Goal: Transaction & Acquisition: Purchase product/service

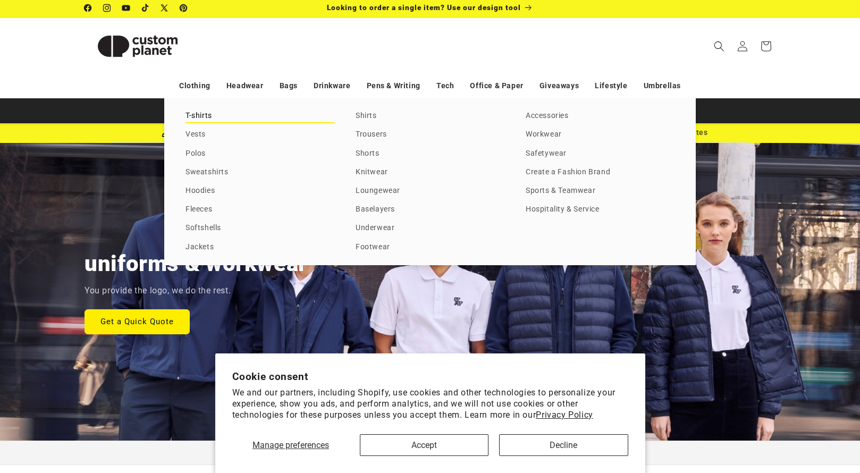
click at [205, 119] on link "T-shirts" at bounding box center [260, 116] width 149 height 14
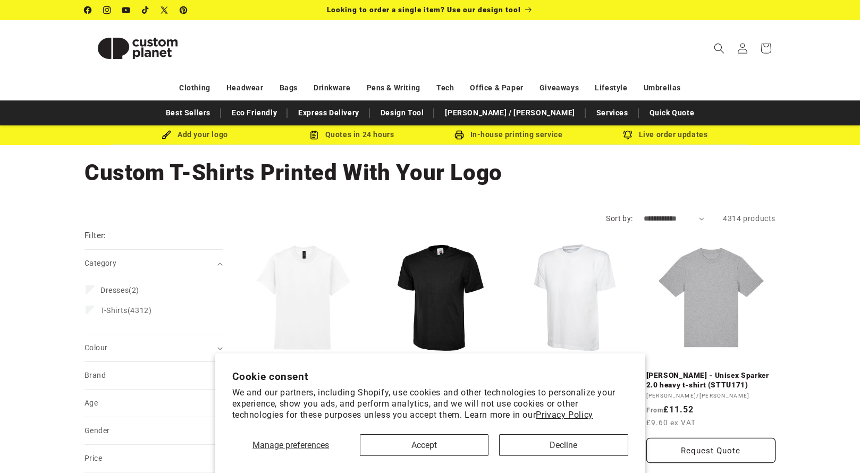
click at [291, 61] on header "Search My Account / Order Progress Cart Clothing Clothing T-shirts" at bounding box center [430, 48] width 744 height 56
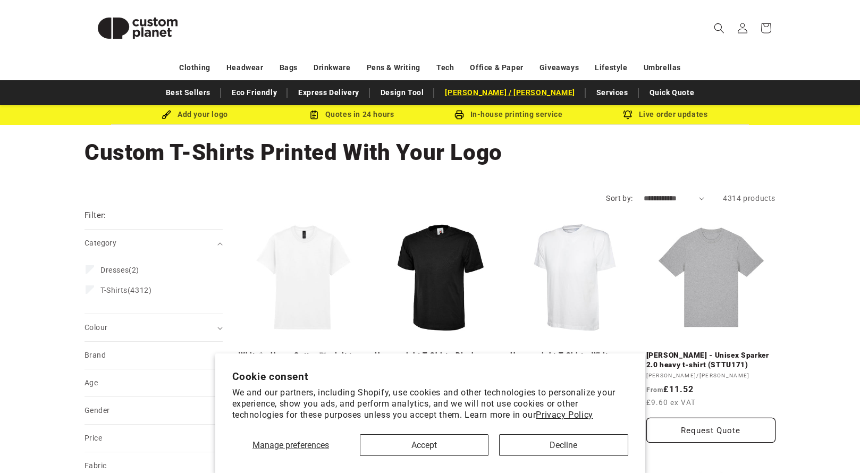
click at [492, 89] on link "[PERSON_NAME] / [PERSON_NAME]" at bounding box center [510, 92] width 140 height 19
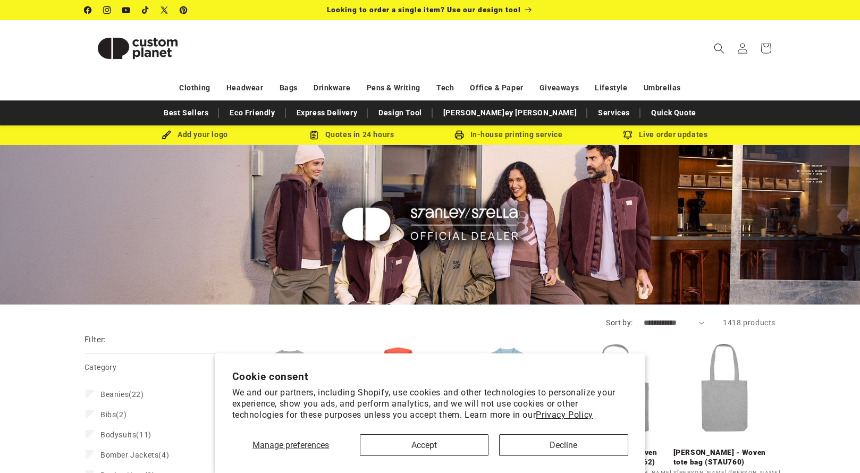
scroll to position [206, 0]
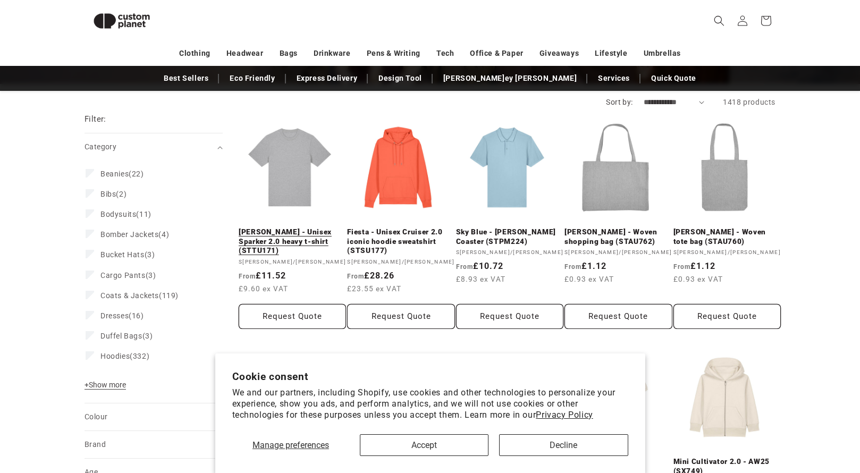
click at [314, 240] on link "Heather Grey - Unisex Sparker 2.0 heavy t-shirt (STTU171)" at bounding box center [292, 241] width 107 height 28
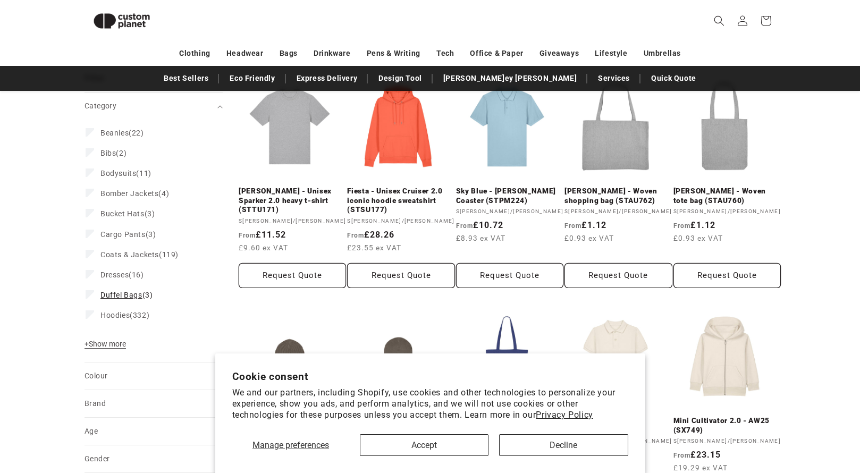
scroll to position [245, 0]
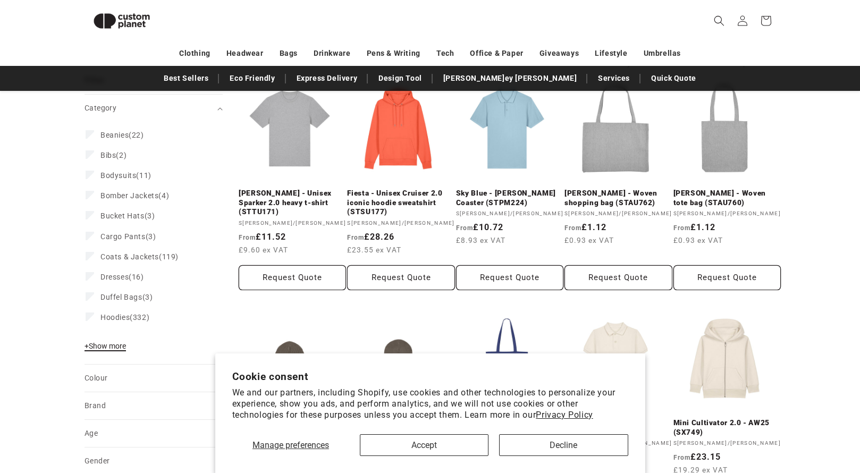
click at [86, 346] on span "+" at bounding box center [87, 346] width 4 height 9
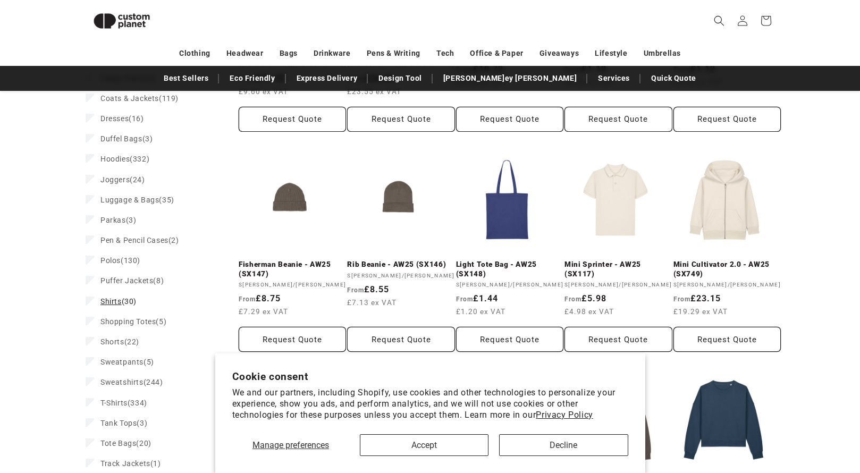
scroll to position [452, 0]
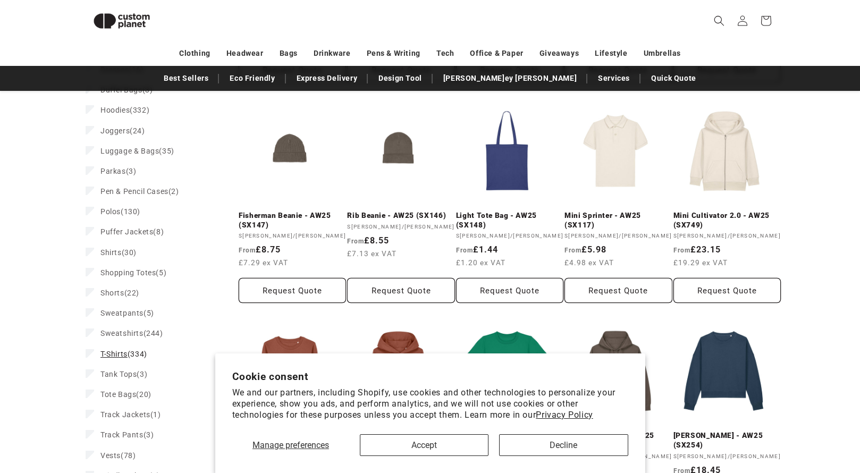
click at [122, 351] on span "T-Shirts" at bounding box center [113, 354] width 27 height 9
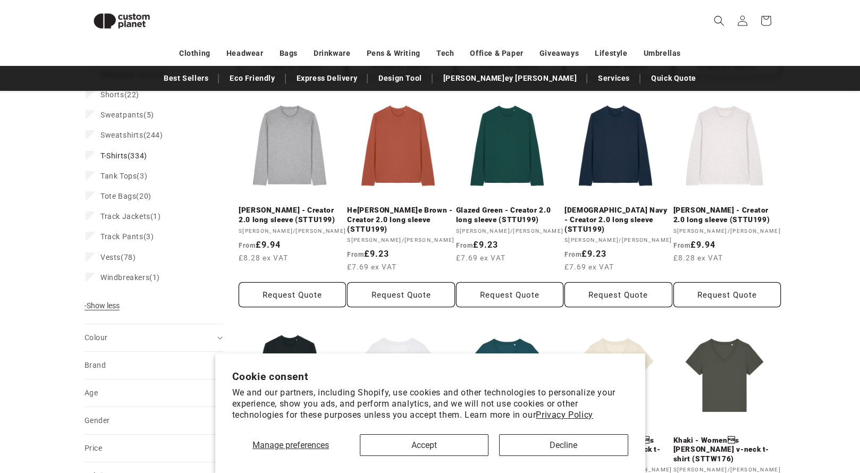
scroll to position [864, 0]
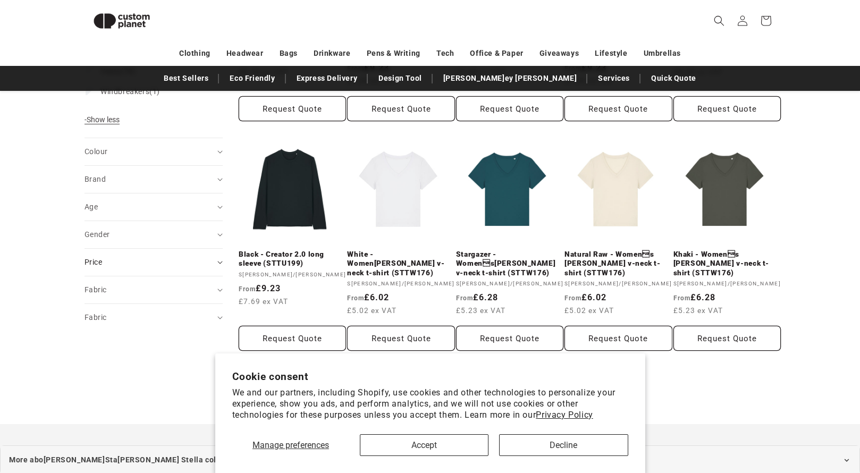
click at [108, 263] on div "Price" at bounding box center [149, 262] width 129 height 11
click at [107, 284] on div "Fabric (0)" at bounding box center [149, 289] width 129 height 11
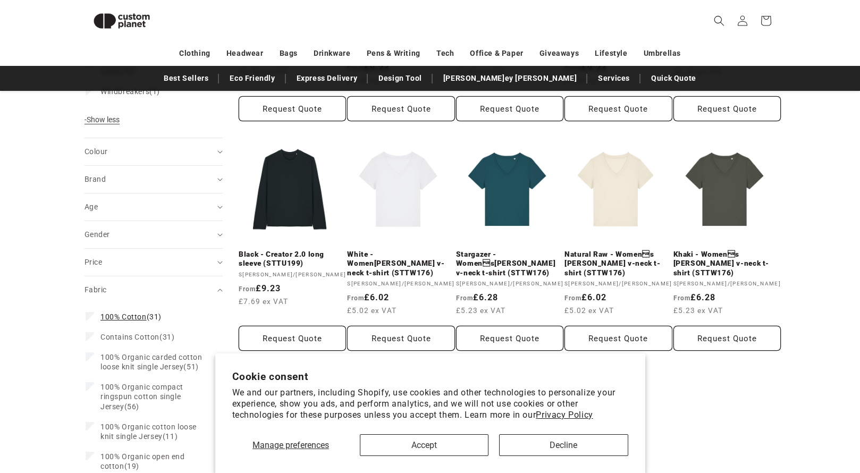
click at [88, 308] on label "100% Cotton (31) 100% Cotton (31 products)" at bounding box center [151, 317] width 130 height 20
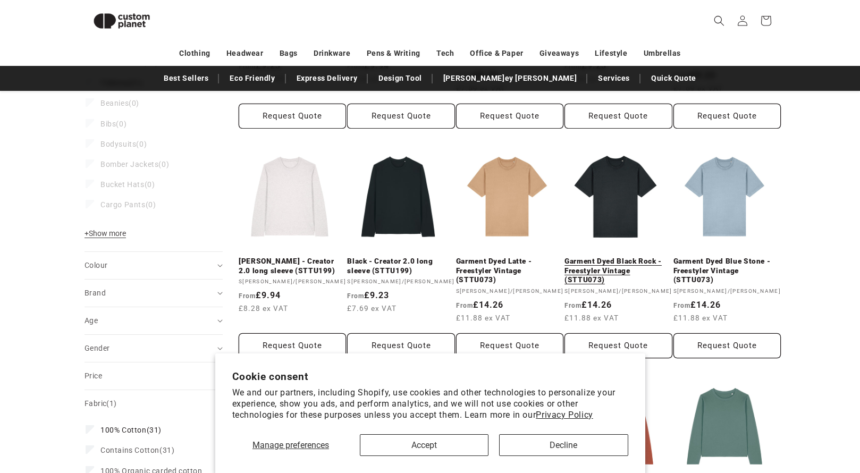
scroll to position [409, 0]
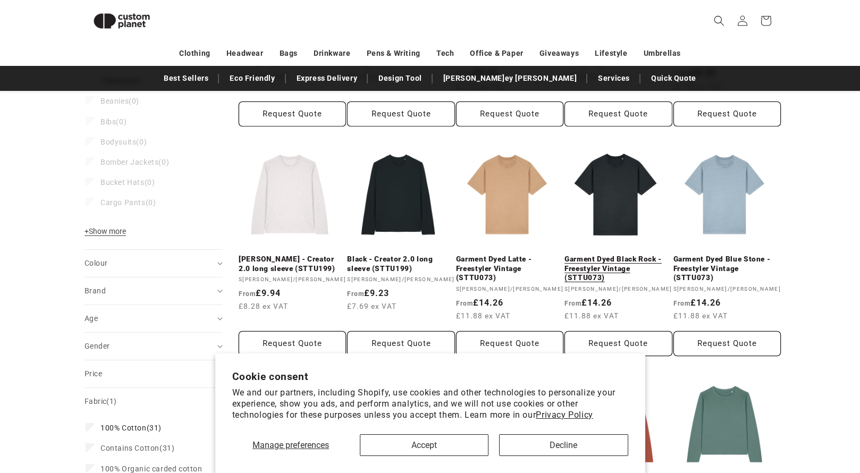
click at [623, 259] on link "Garment Dyed Black Rock - Freestyler Vintage (STTU073)" at bounding box center [617, 269] width 107 height 28
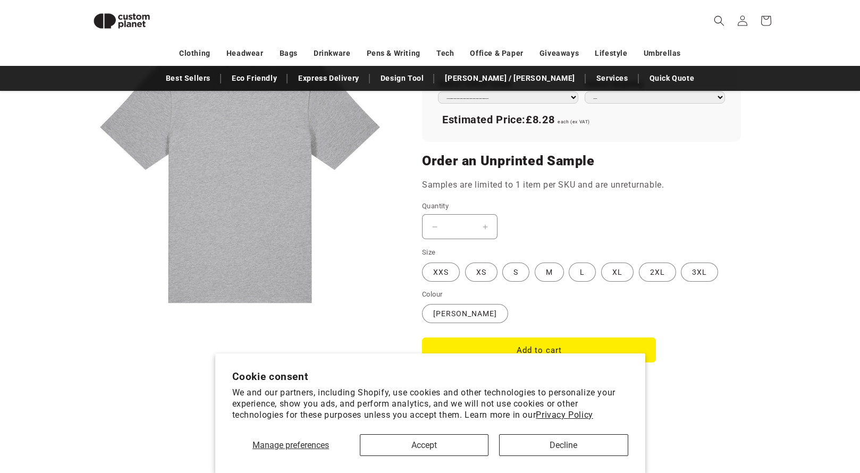
scroll to position [595, 0]
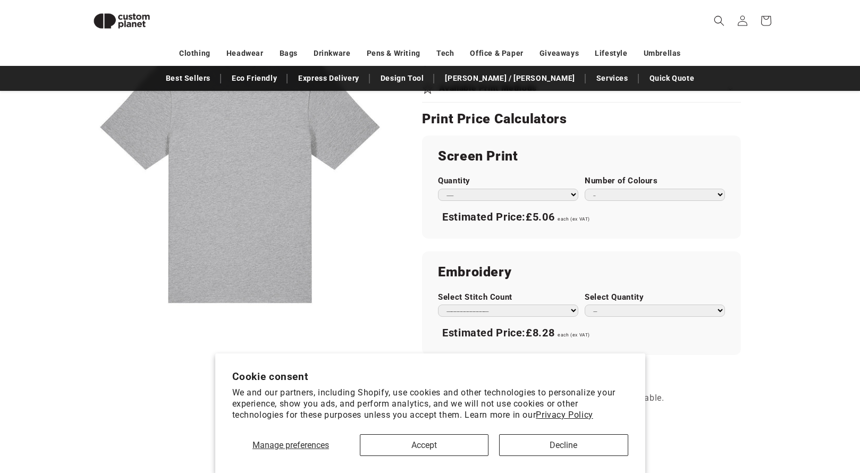
select select "**"
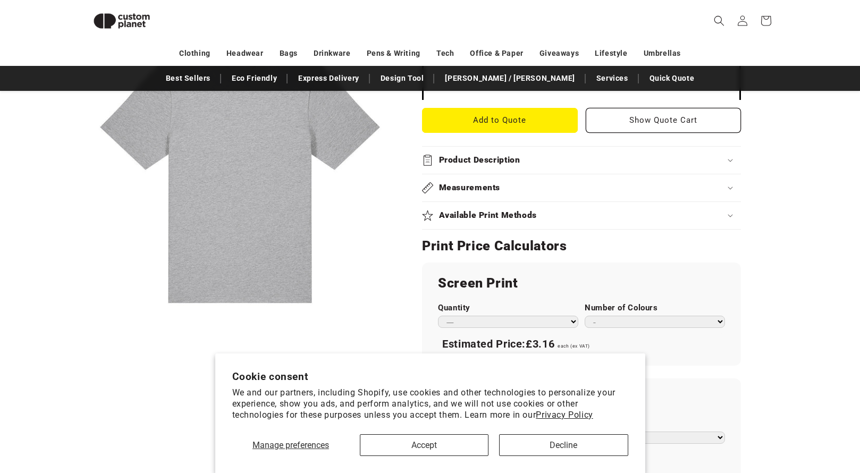
scroll to position [410, 0]
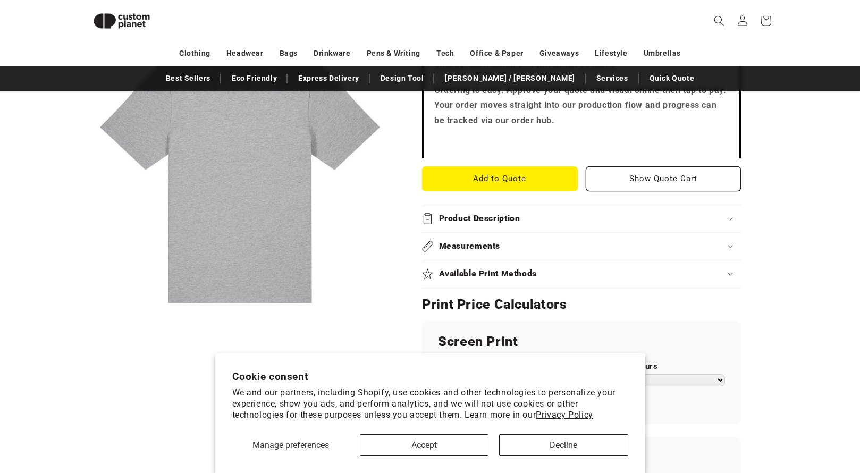
click at [549, 268] on div "Available Print Methods" at bounding box center [581, 273] width 319 height 11
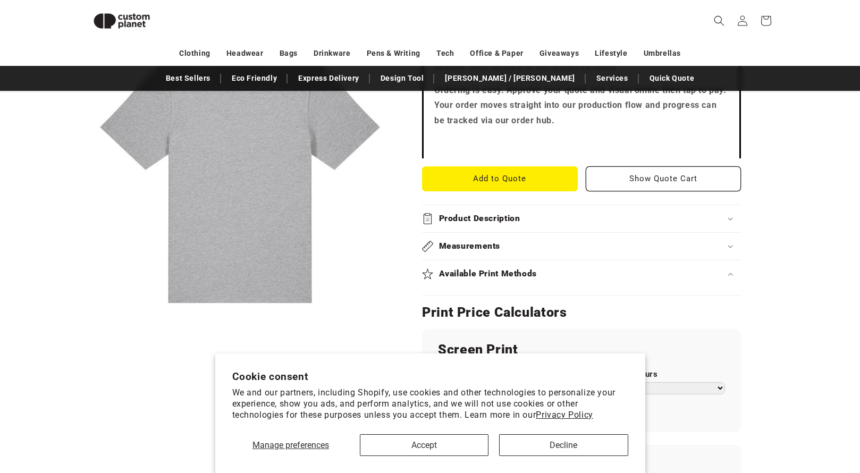
click at [635, 268] on div "Available Print Methods" at bounding box center [581, 273] width 319 height 11
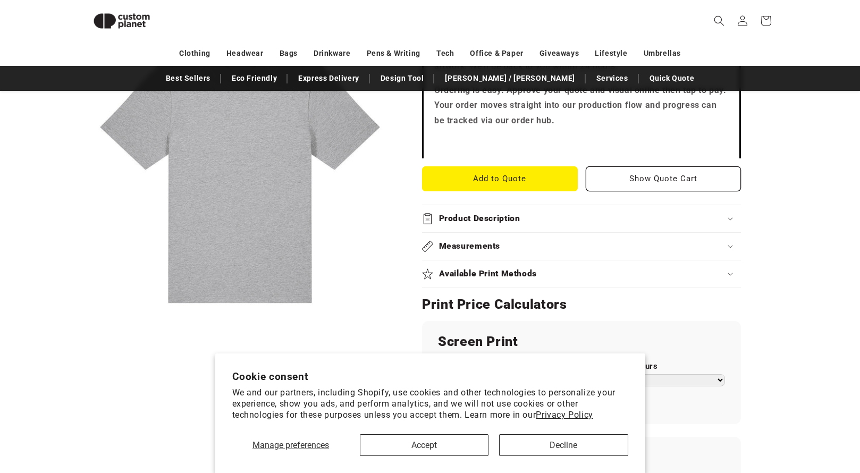
click at [705, 268] on div "Available Print Methods" at bounding box center [581, 273] width 319 height 11
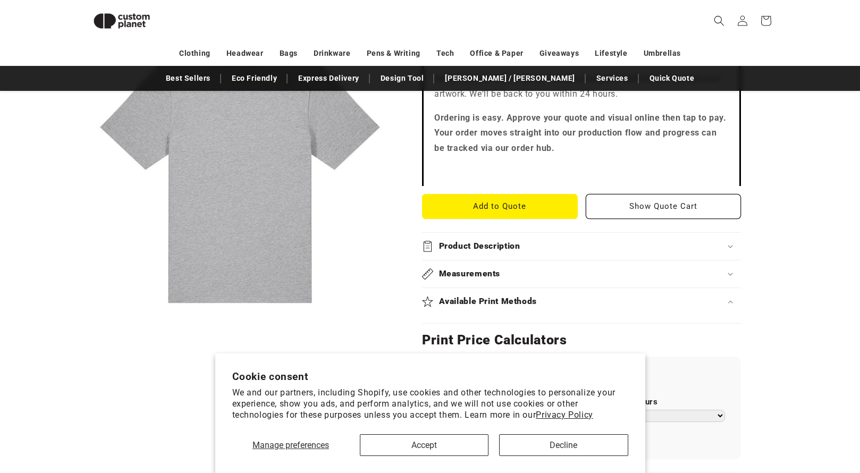
scroll to position [380, 0]
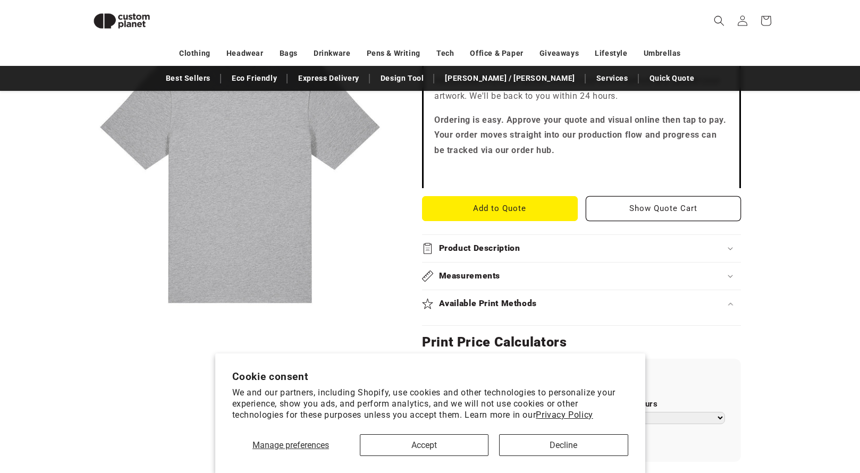
click at [517, 243] on h2 "Product Description" at bounding box center [479, 248] width 81 height 11
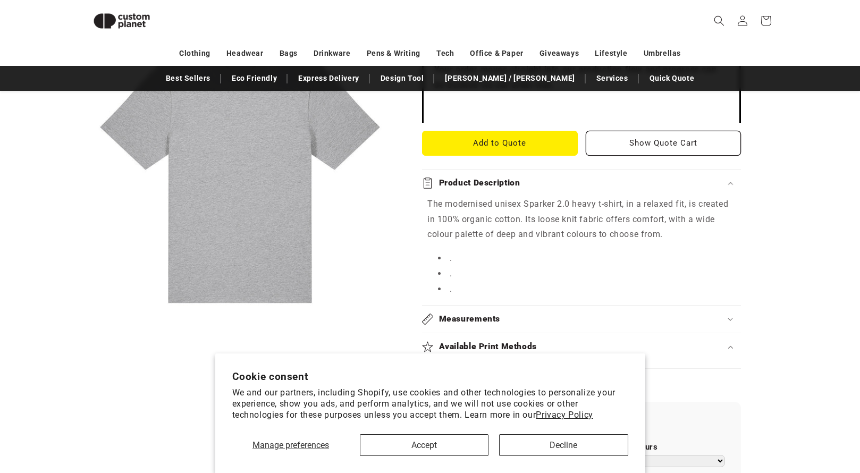
click at [496, 314] on h2 "Measurements" at bounding box center [470, 319] width 62 height 11
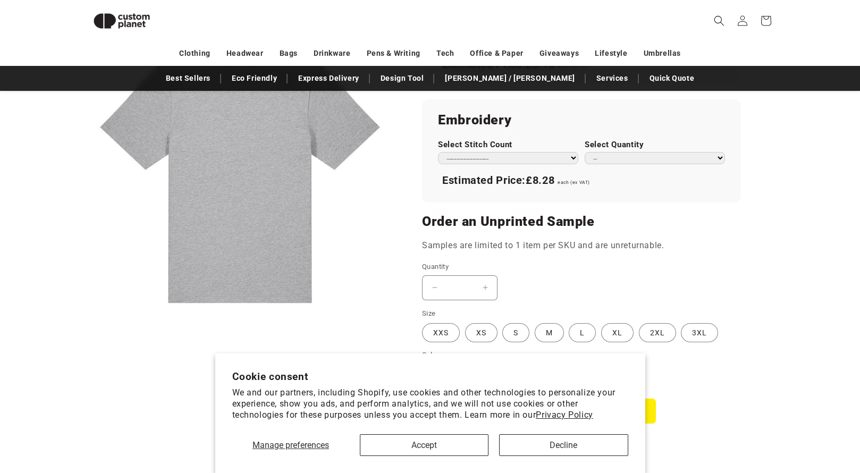
scroll to position [918, 0]
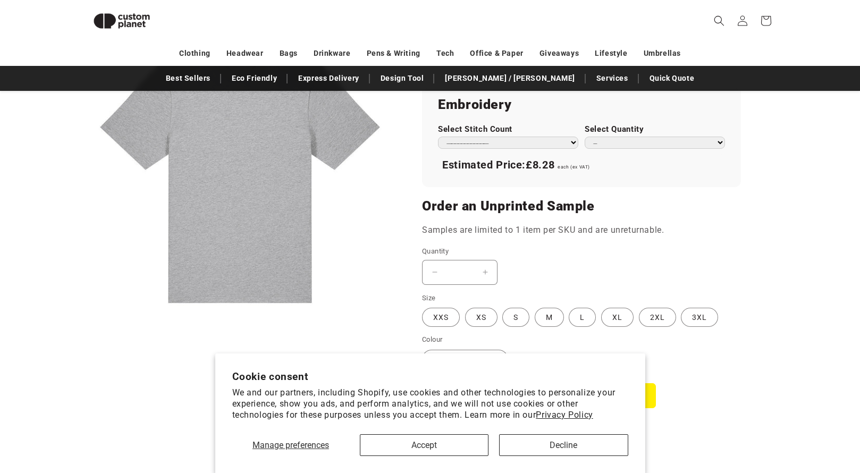
click at [541, 450] on button "Decline" at bounding box center [563, 445] width 129 height 22
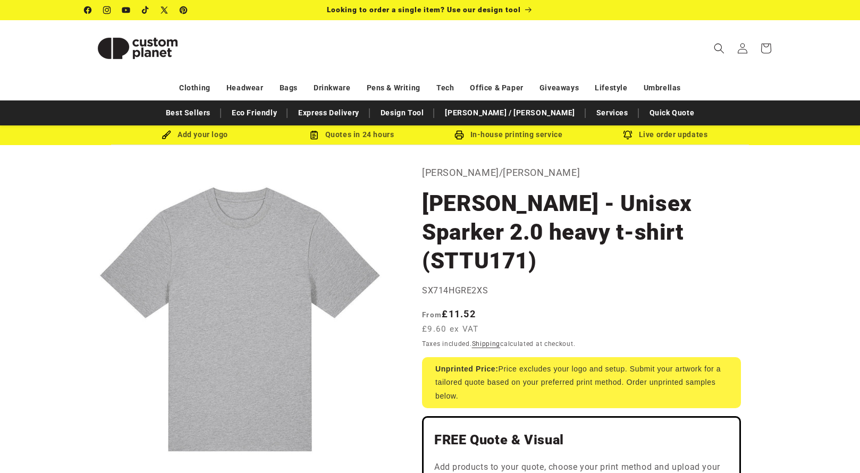
scroll to position [6, 0]
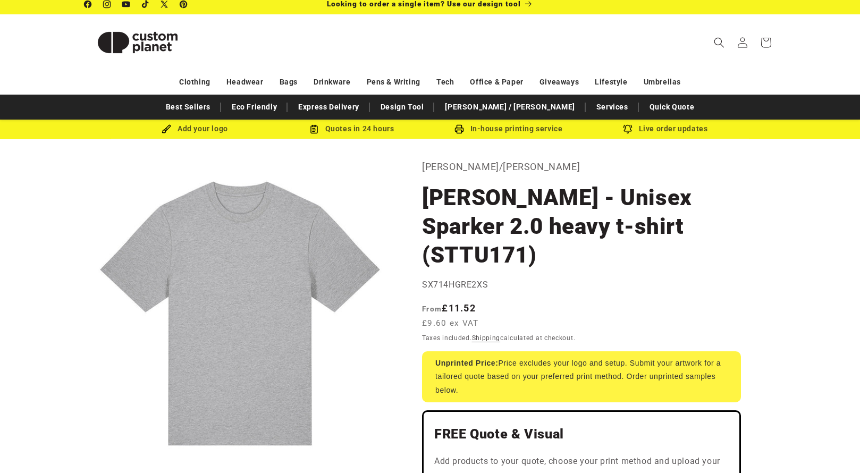
click at [188, 131] on div "Add your logo" at bounding box center [194, 128] width 157 height 13
click at [170, 129] on img at bounding box center [167, 129] width 10 height 10
drag, startPoint x: 221, startPoint y: 129, endPoint x: 226, endPoint y: 130, distance: 5.9
click at [226, 130] on div "Add your logo" at bounding box center [194, 128] width 157 height 13
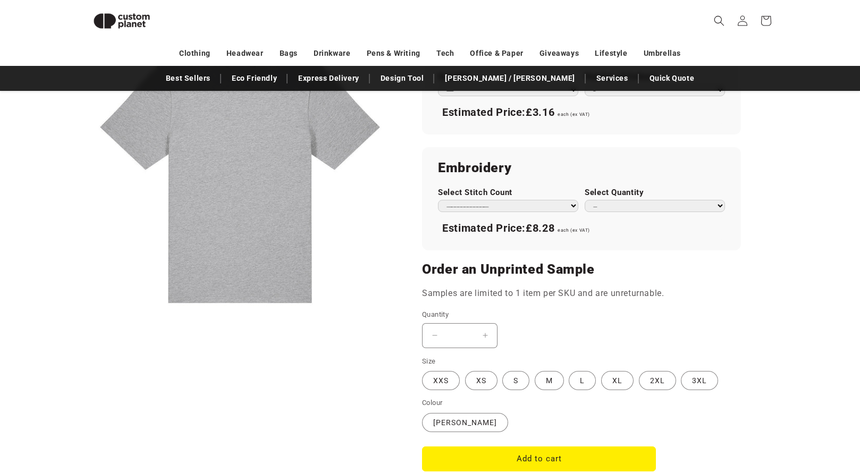
scroll to position [950, 0]
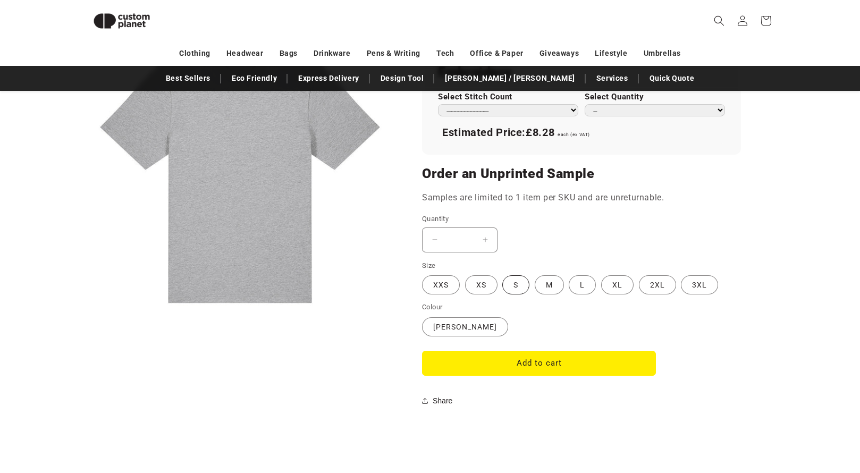
click at [512, 275] on label "S Variant sold out or unavailable" at bounding box center [515, 284] width 27 height 19
click at [569, 275] on label "L Variant sold out or unavailable" at bounding box center [582, 284] width 27 height 19
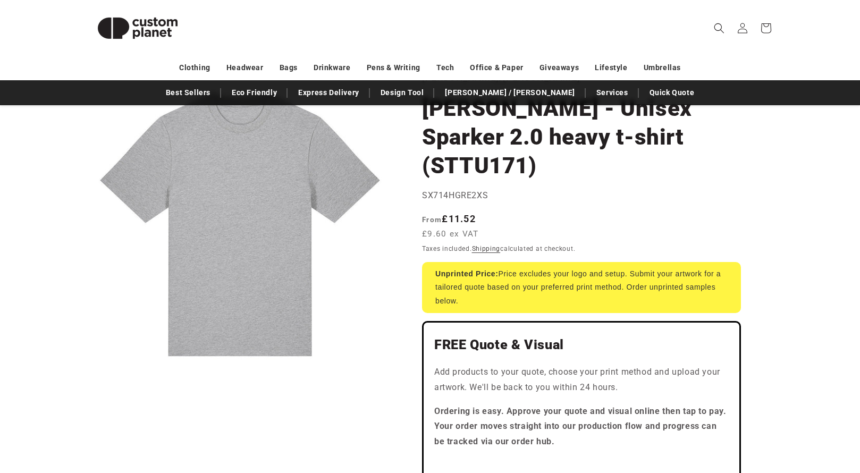
scroll to position [75, 0]
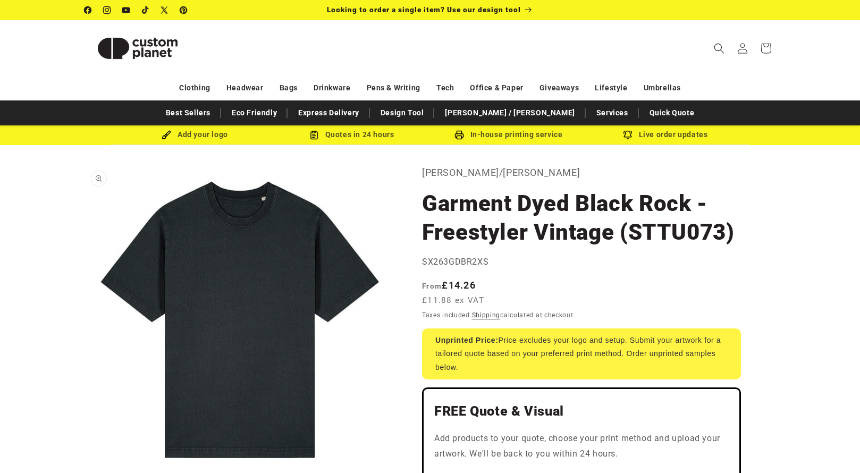
click at [85, 473] on button "Open media 1 in modal" at bounding box center [85, 475] width 0 height 0
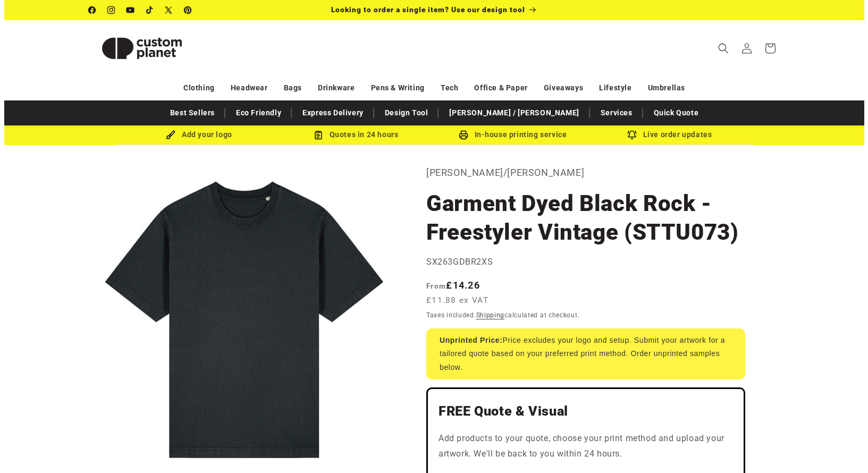
scroll to position [11, 0]
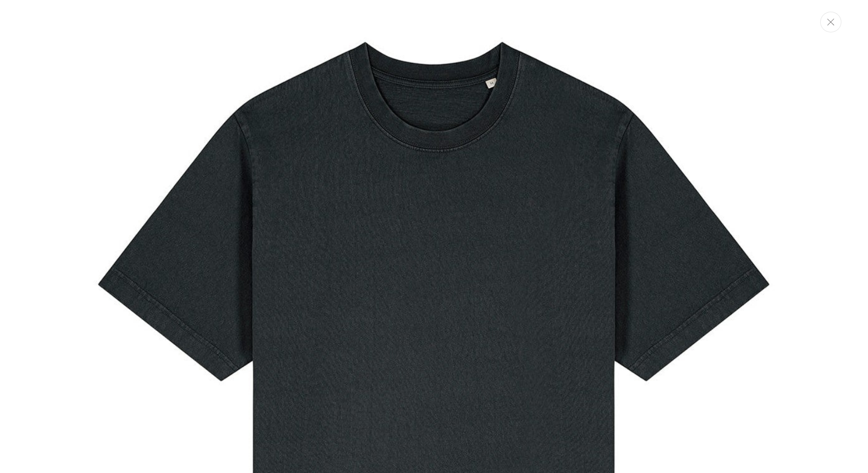
click at [833, 22] on icon "Close" at bounding box center [830, 22] width 7 height 7
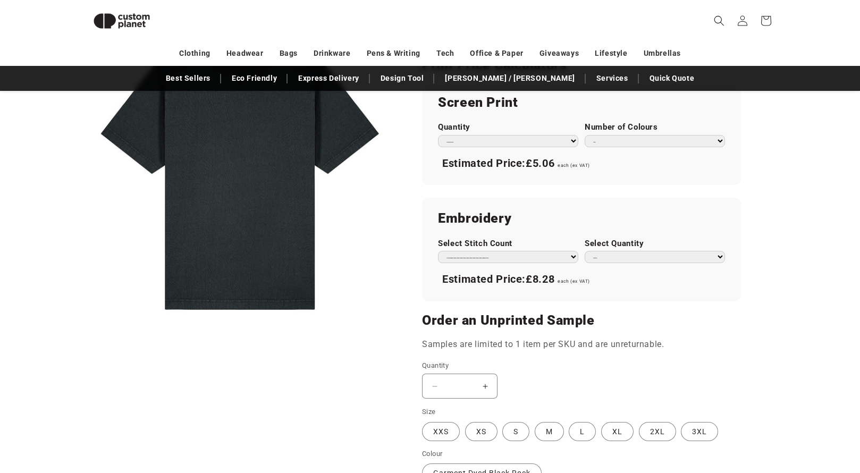
scroll to position [571, 0]
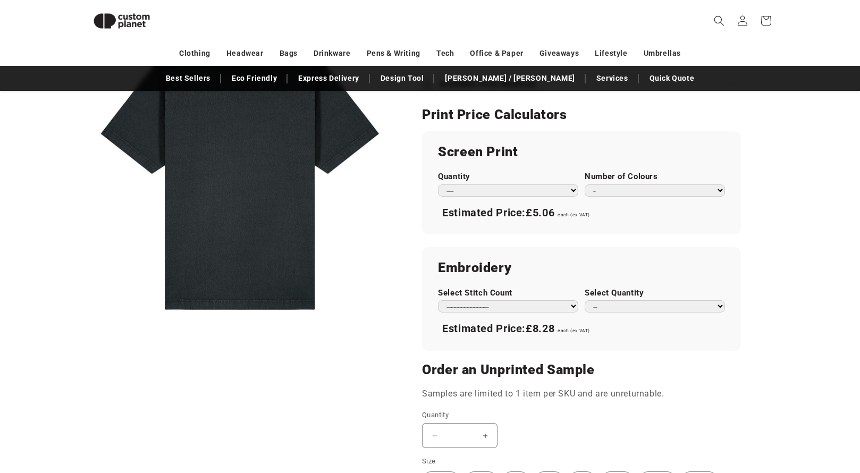
click at [572, 192] on div "Screen Print Quantity *** *** *** **** **** **** ***** ***** Number of Colours …" at bounding box center [581, 182] width 319 height 103
select select "**"
click at [620, 227] on div "Screen Print Quantity *** *** *** **** **** **** ***** ***** Number of Colours …" at bounding box center [581, 182] width 319 height 103
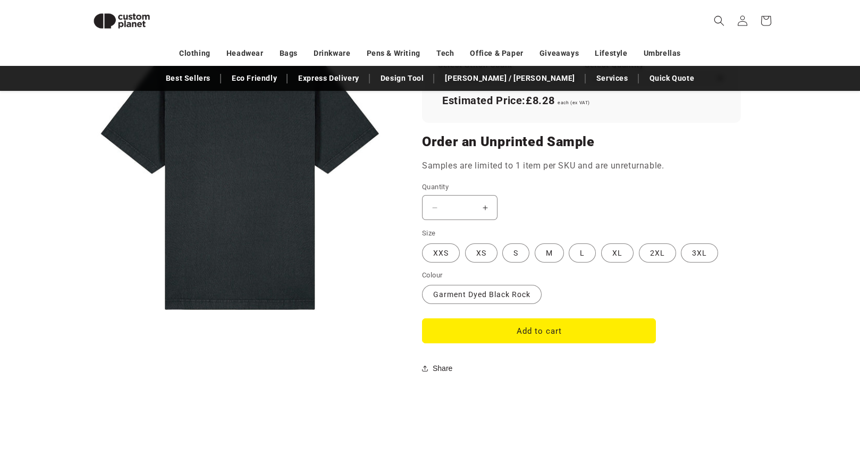
scroll to position [891, 0]
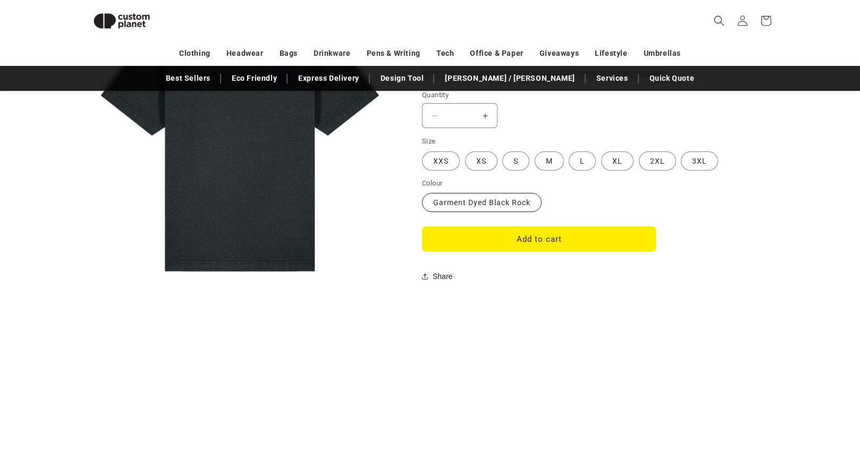
click at [496, 199] on label "Garment Dyed Black Rock Variant sold out or unavailable" at bounding box center [482, 202] width 120 height 19
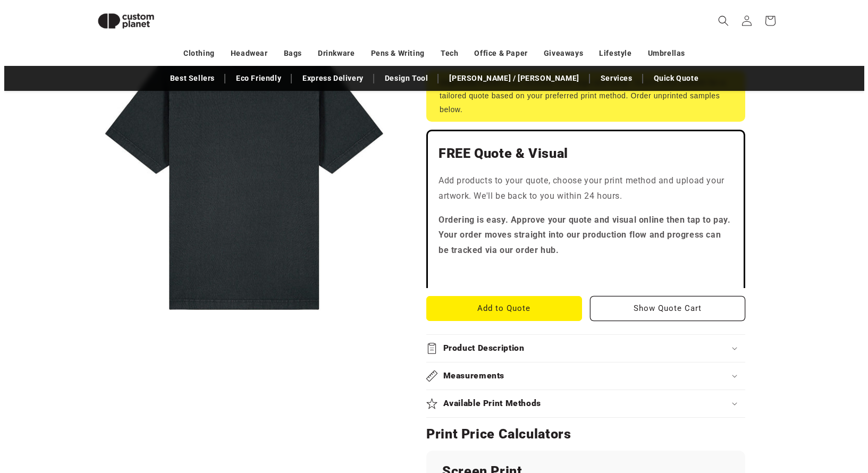
scroll to position [0, 0]
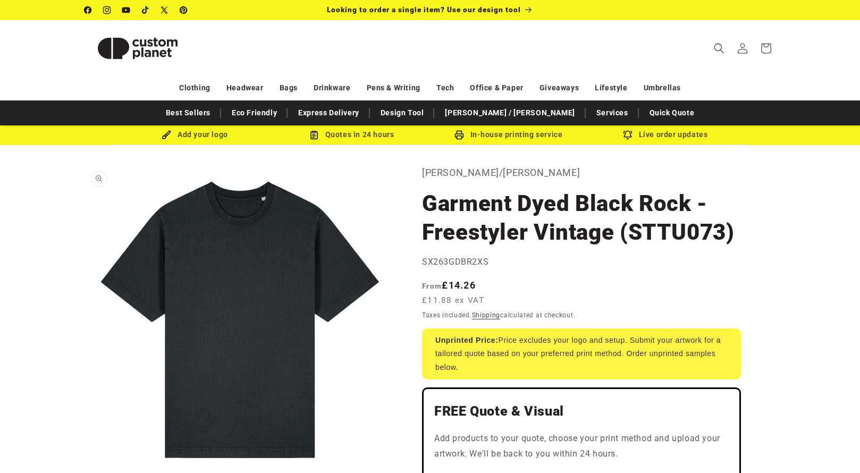
drag, startPoint x: 246, startPoint y: 219, endPoint x: 267, endPoint y: 227, distance: 22.4
click at [85, 473] on button "Open media 1 in modal" at bounding box center [85, 475] width 0 height 0
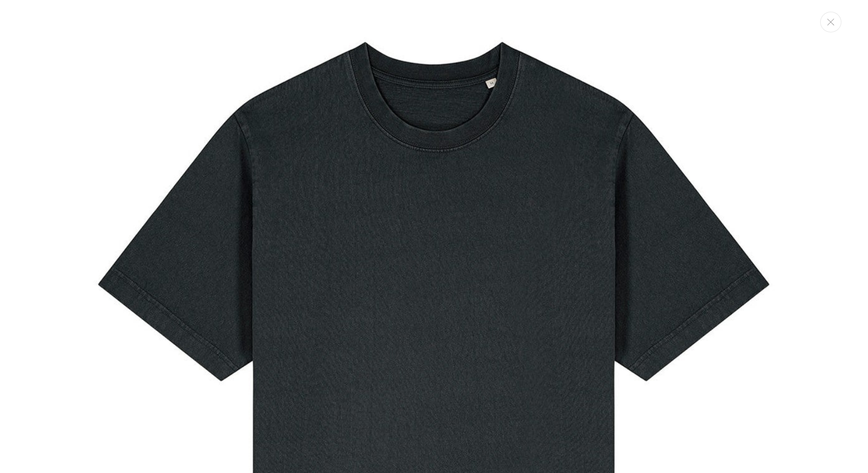
click at [538, 152] on img "Media gallery" at bounding box center [433, 375] width 751 height 751
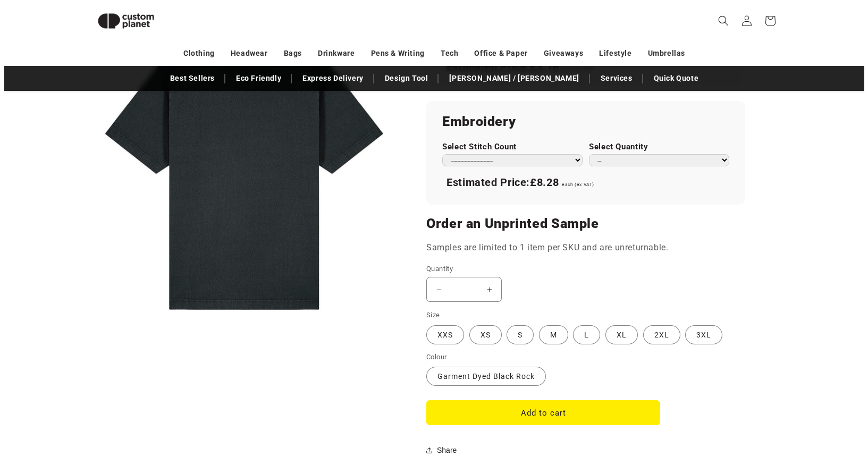
scroll to position [697, 0]
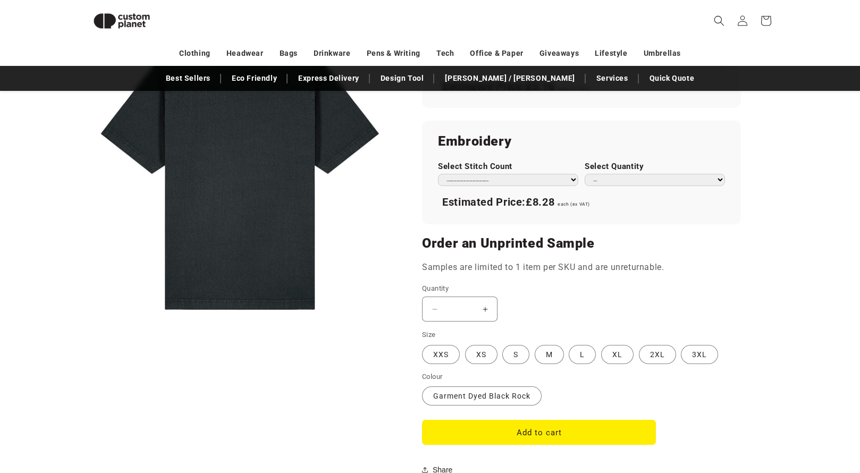
click at [85, 327] on button "Open media 1 in modal" at bounding box center [85, 327] width 0 height 0
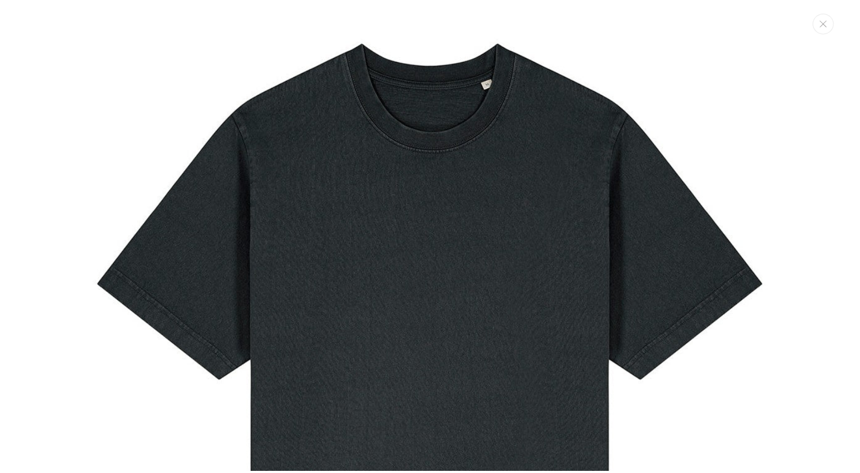
scroll to position [0, 0]
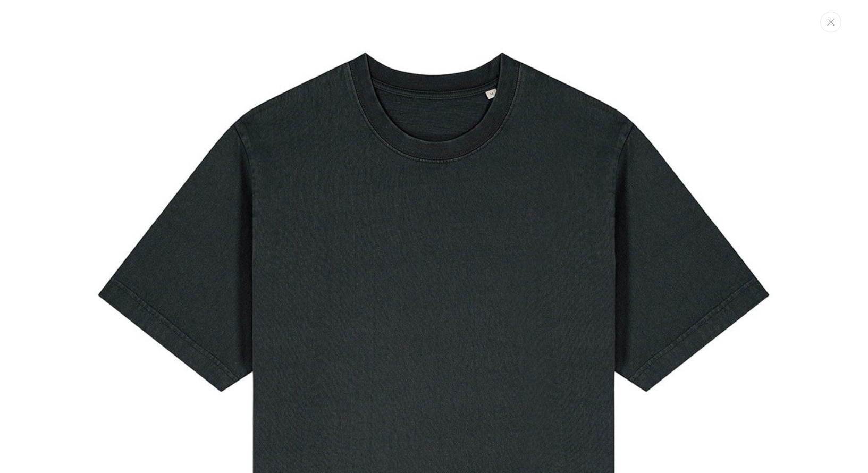
click at [824, 26] on button "Close" at bounding box center [830, 22] width 21 height 21
